Goal: Browse casually

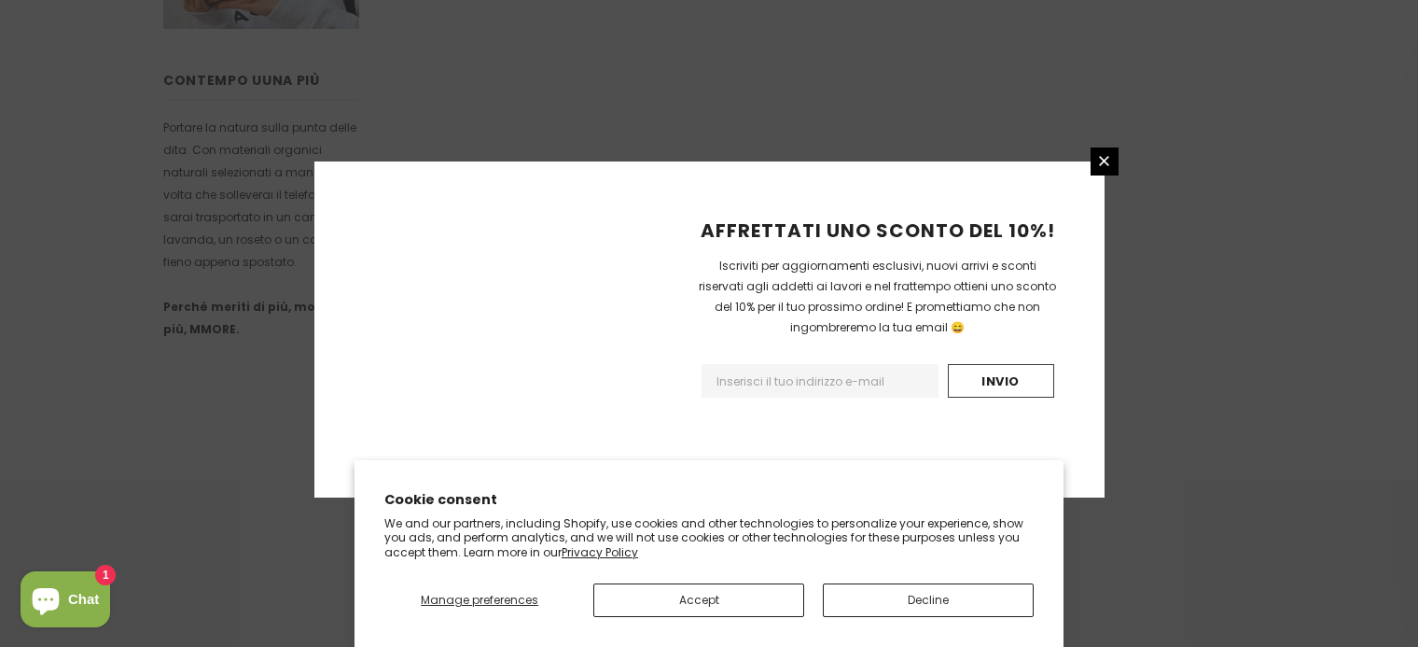
scroll to position [1266, 0]
